Goal: Browse casually

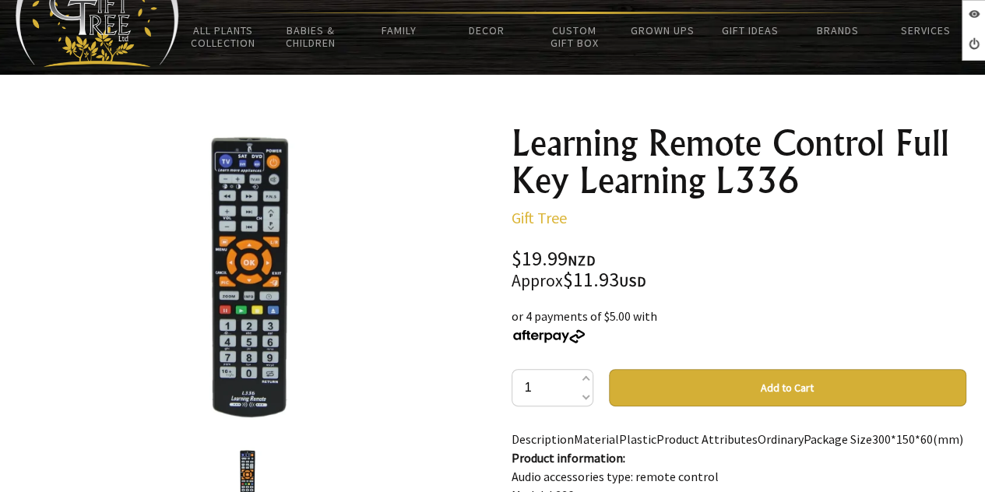
scroll to position [233, 0]
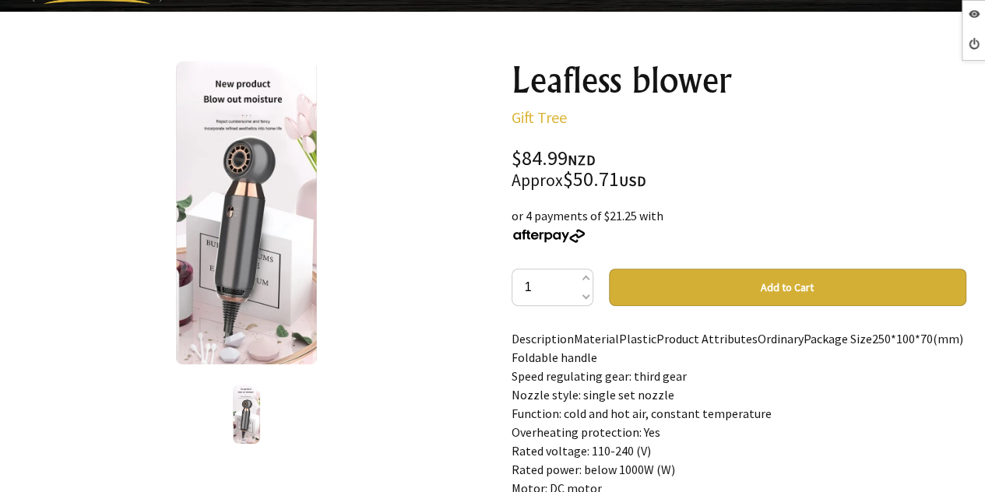
scroll to position [156, 0]
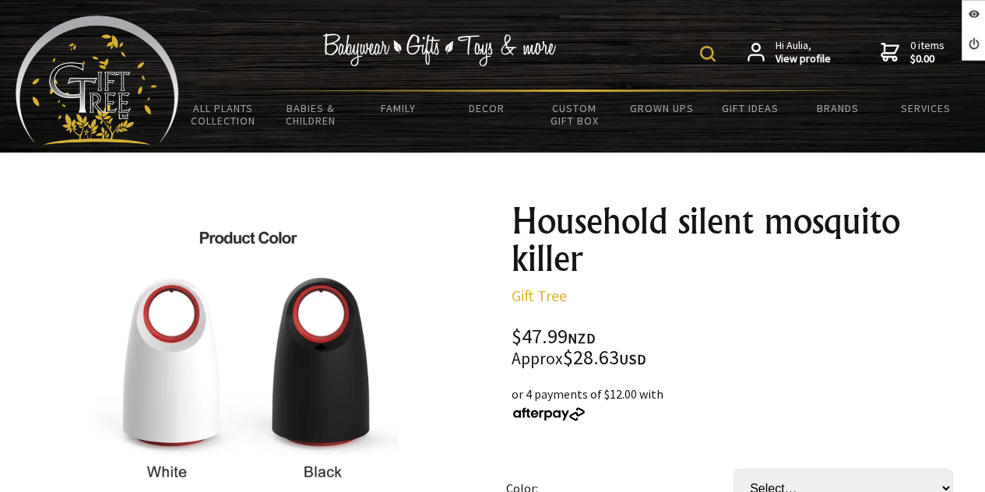
scroll to position [233, 0]
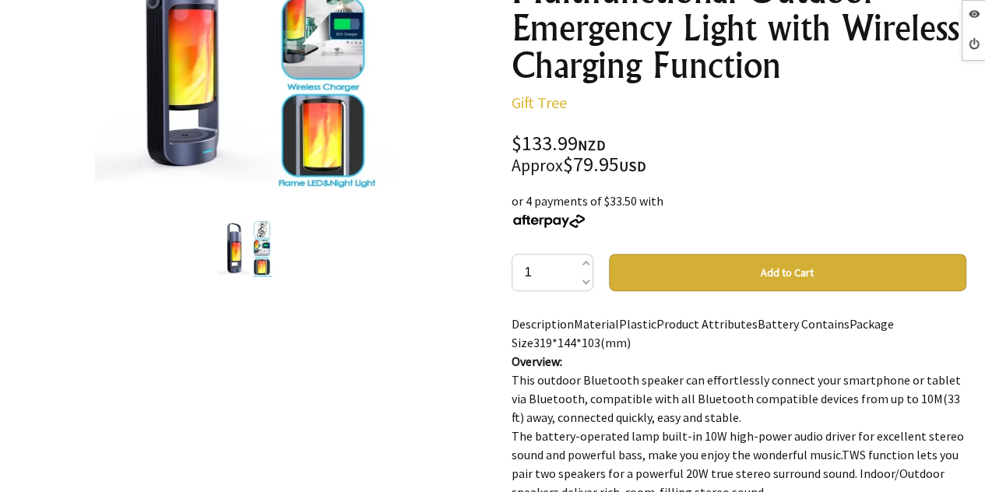
scroll to position [311, 0]
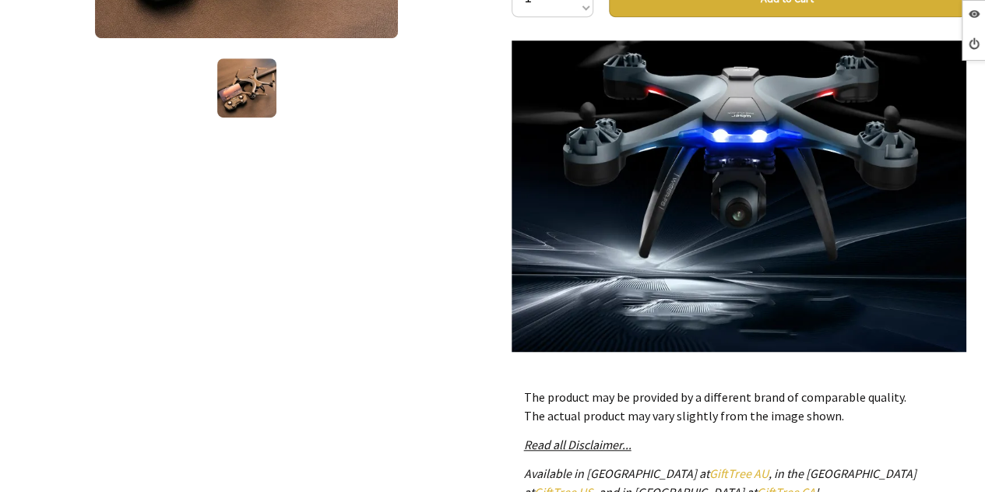
scroll to position [1167, 0]
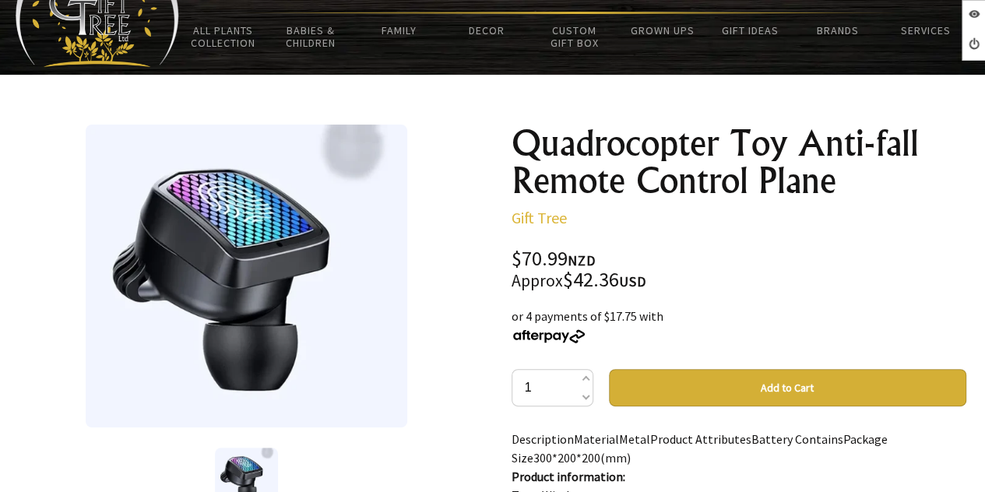
scroll to position [156, 0]
